Goal: Task Accomplishment & Management: Use online tool/utility

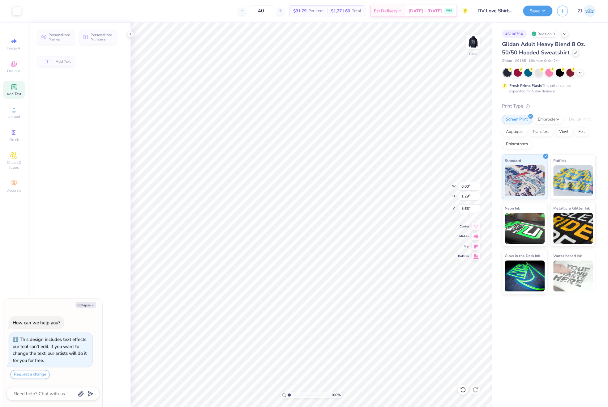
type textarea "x"
type input "5.61"
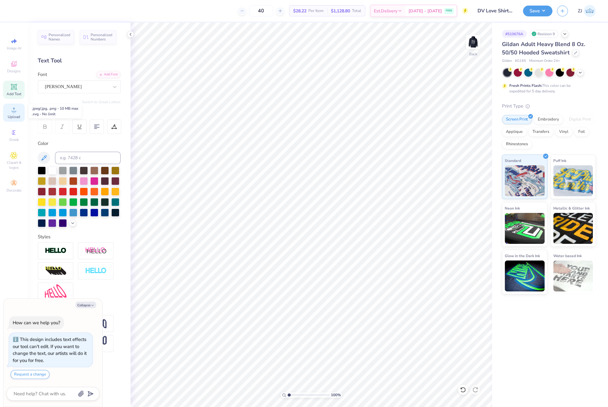
click at [13, 111] on circle at bounding box center [13, 111] width 3 height 3
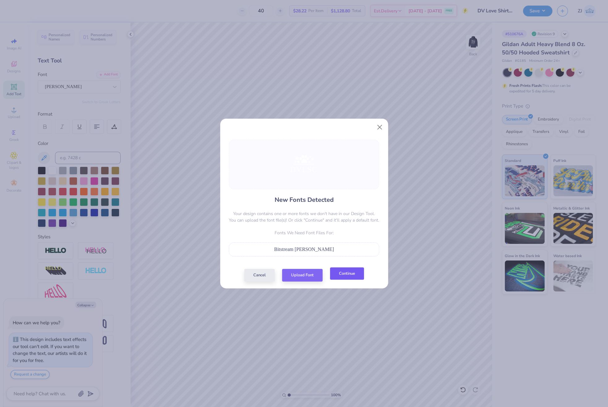
click at [341, 276] on button "Continue" at bounding box center [347, 274] width 34 height 13
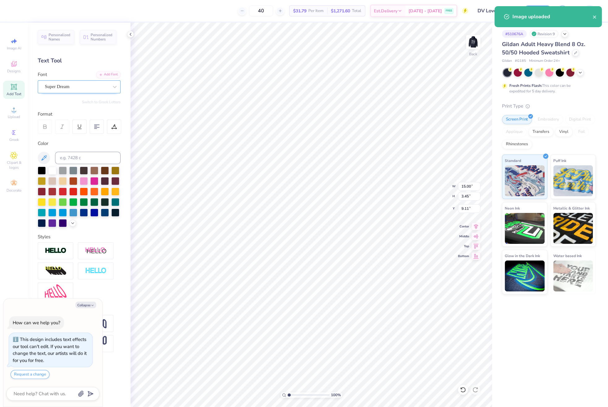
click at [82, 85] on div "Super Dream" at bounding box center [76, 87] width 65 height 10
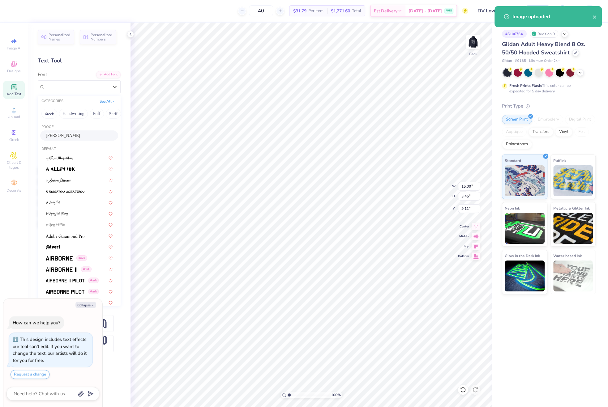
click at [73, 136] on div "[PERSON_NAME]" at bounding box center [79, 135] width 67 height 6
type textarea "x"
type input "15.43"
type input "3.32"
type input "9.48"
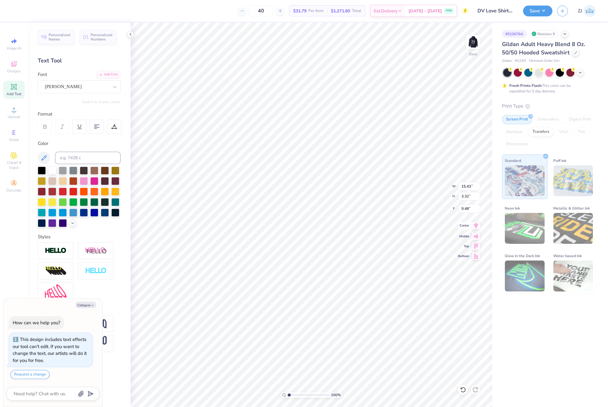
type textarea "x"
type input "12.75"
type input "6.08"
type input "1.96"
click at [473, 225] on icon at bounding box center [476, 225] width 9 height 7
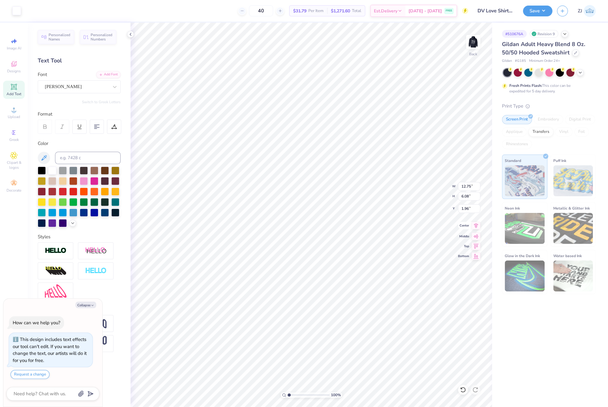
type textarea "x"
type input "15.43"
type input "3.32"
type input "9.48"
type textarea "x"
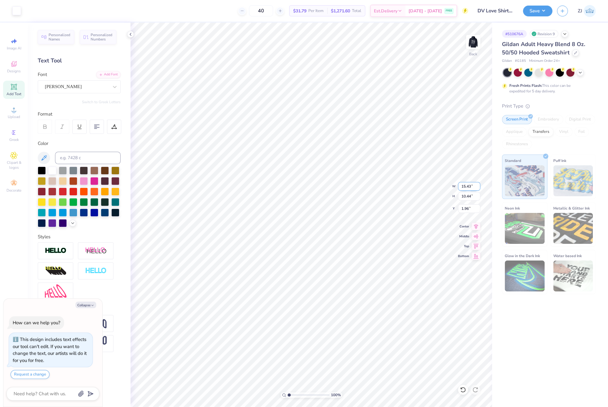
click at [465, 187] on input "15.43" at bounding box center [469, 186] width 22 height 9
type input "6"
type textarea "x"
type input "6.00"
type input "4.06"
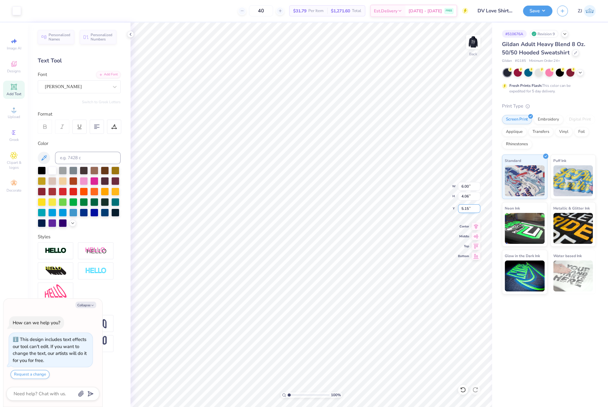
click at [466, 207] on input "5.15" at bounding box center [469, 208] width 22 height 9
type input "3"
type textarea "x"
type input "3.00"
click at [476, 44] on img at bounding box center [473, 42] width 25 height 25
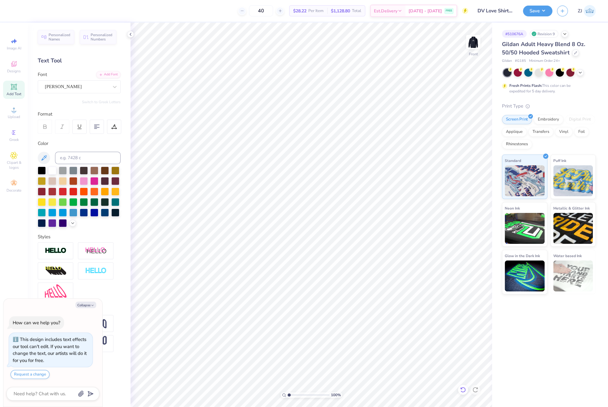
click at [464, 393] on div at bounding box center [463, 390] width 10 height 10
click at [14, 108] on icon at bounding box center [13, 109] width 7 height 7
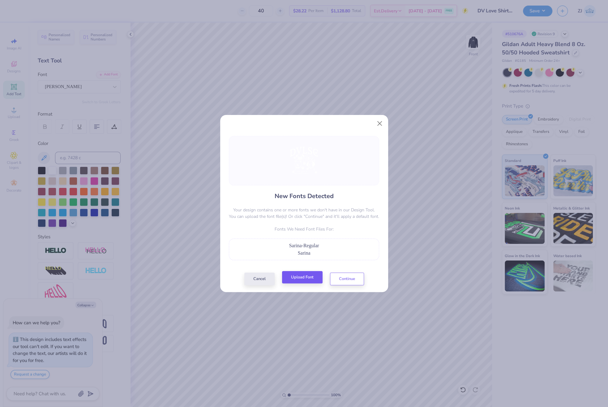
click at [305, 272] on div "New Fonts Detected Your design contains one or more fonts we don't have in our …" at bounding box center [304, 210] width 154 height 149
click at [308, 277] on button "Upload Font" at bounding box center [302, 277] width 41 height 13
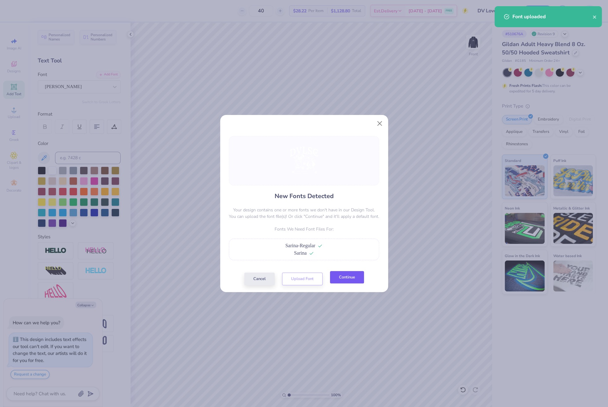
click at [355, 276] on button "Continue" at bounding box center [347, 277] width 34 height 13
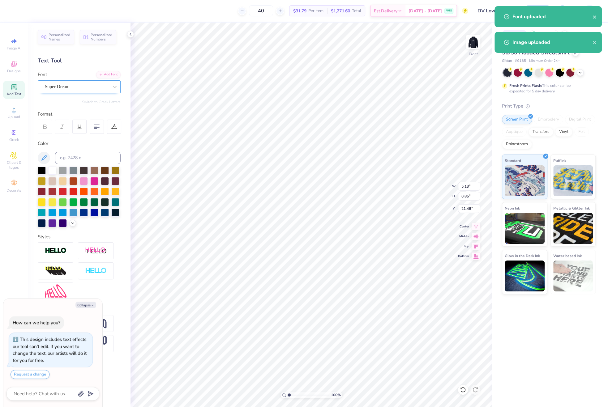
click at [74, 91] on div at bounding box center [77, 87] width 64 height 8
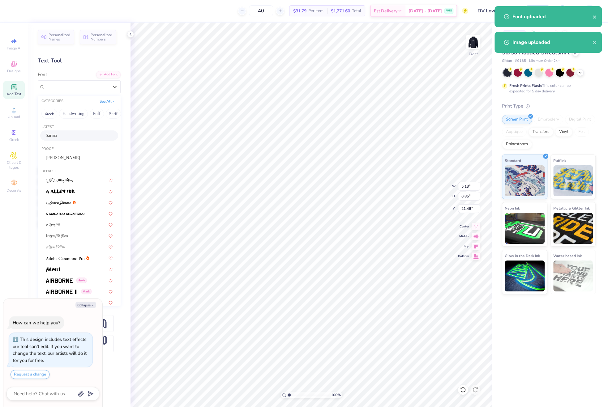
click at [67, 132] on div "Sarina" at bounding box center [79, 136] width 78 height 10
type textarea "x"
type input "7.68"
type input "0.92"
type input "21.51"
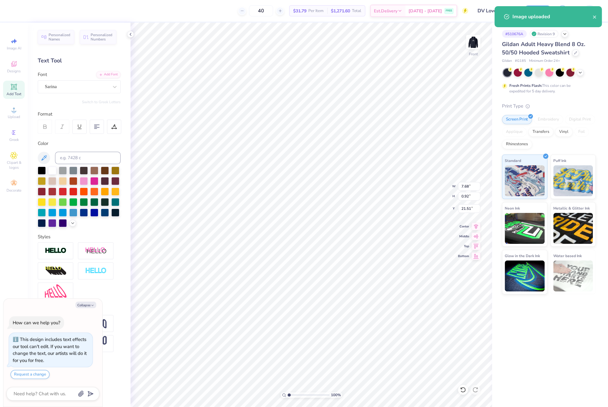
type textarea "x"
type input "8.51"
type input "0.87"
type input "22.49"
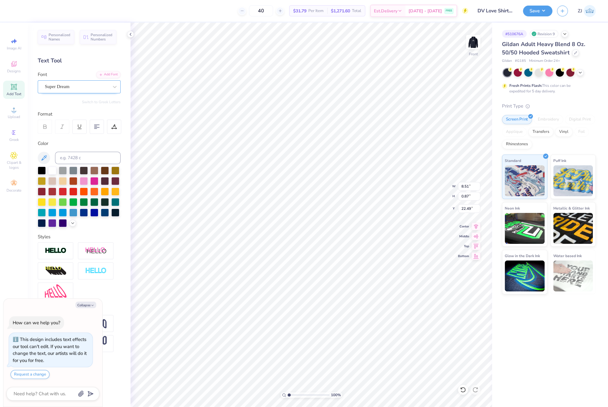
click at [71, 81] on div "Super Dream" at bounding box center [79, 86] width 83 height 13
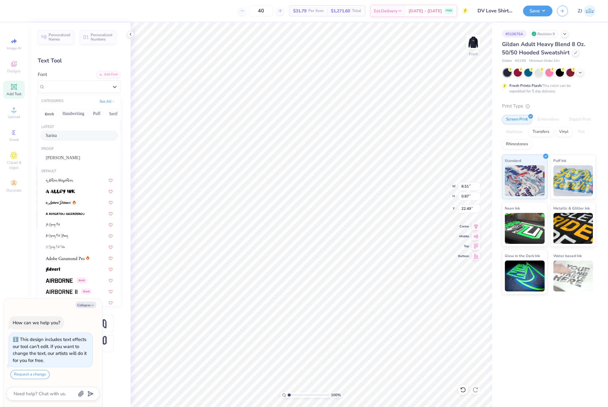
click at [70, 133] on div "Sarina" at bounding box center [79, 135] width 67 height 6
type textarea "x"
type input "11.04"
type input "0.91"
type input "22.56"
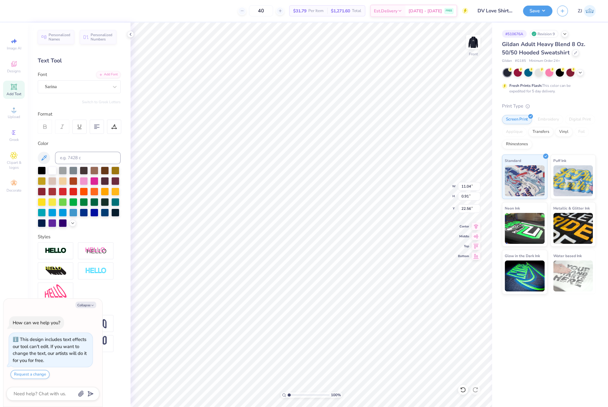
type textarea "x"
type input "7.68"
type input "0.92"
type input "21.51"
click at [475, 226] on icon at bounding box center [476, 225] width 9 height 7
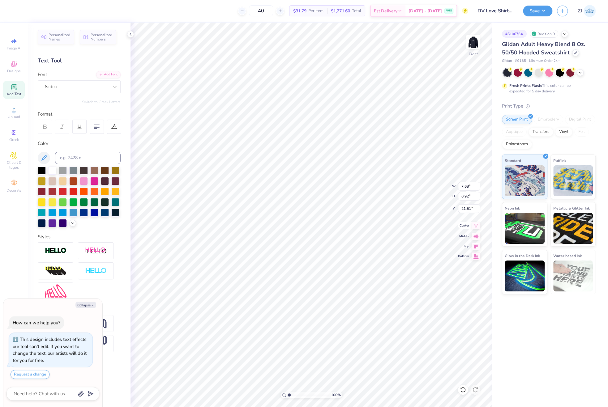
type textarea "x"
type input "11.04"
type input "0.91"
type input "22.56"
click at [476, 224] on icon at bounding box center [476, 225] width 4 height 5
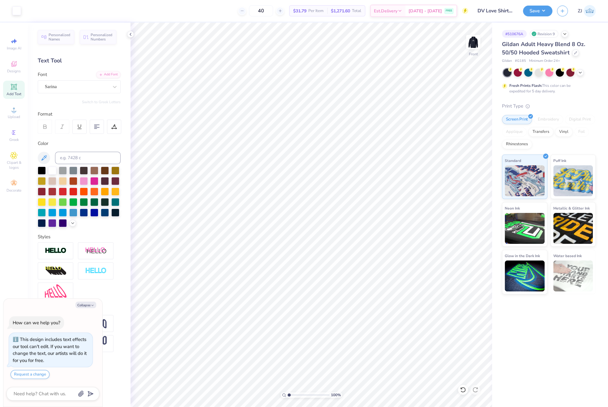
type textarea "x"
click at [466, 186] on input "15.00" at bounding box center [469, 186] width 22 height 9
type input "12"
type textarea "x"
type input "12.00"
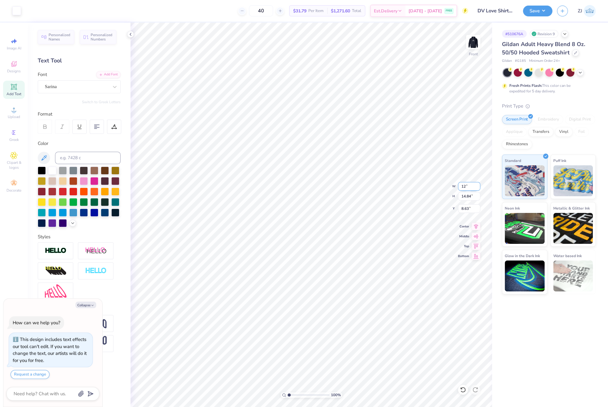
type input "11.87"
click at [465, 206] on input "10.11" at bounding box center [469, 208] width 22 height 9
type input "6"
type textarea "x"
type input "6.00"
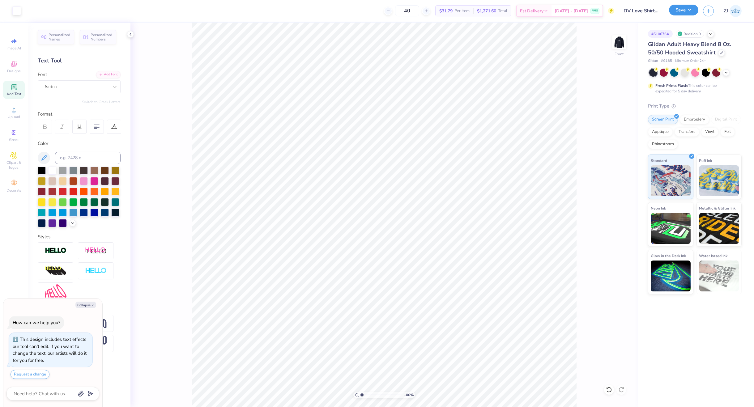
click at [608, 12] on button "Save" at bounding box center [683, 10] width 29 height 11
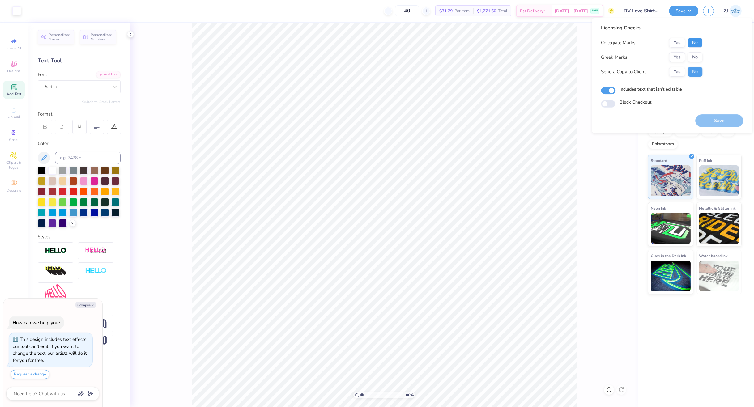
click at [608, 38] on button "No" at bounding box center [695, 43] width 15 height 10
click at [608, 55] on button "No" at bounding box center [695, 57] width 15 height 10
click at [608, 67] on button "Yes" at bounding box center [677, 72] width 16 height 10
drag, startPoint x: 725, startPoint y: 121, endPoint x: 678, endPoint y: 117, distance: 47.2
click at [608, 121] on button "Save" at bounding box center [720, 120] width 48 height 13
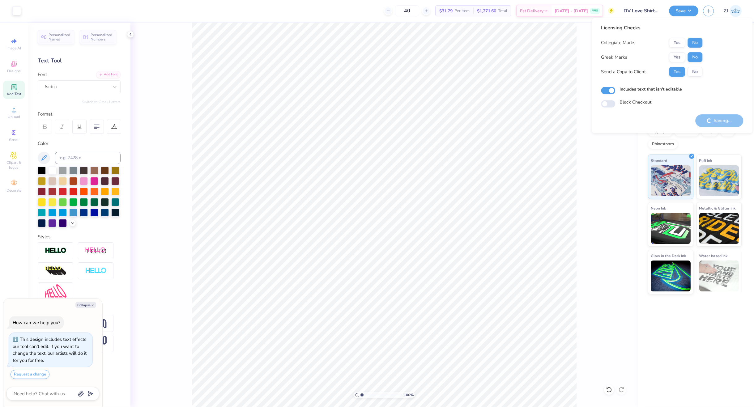
type textarea "x"
